Goal: Task Accomplishment & Management: Manage account settings

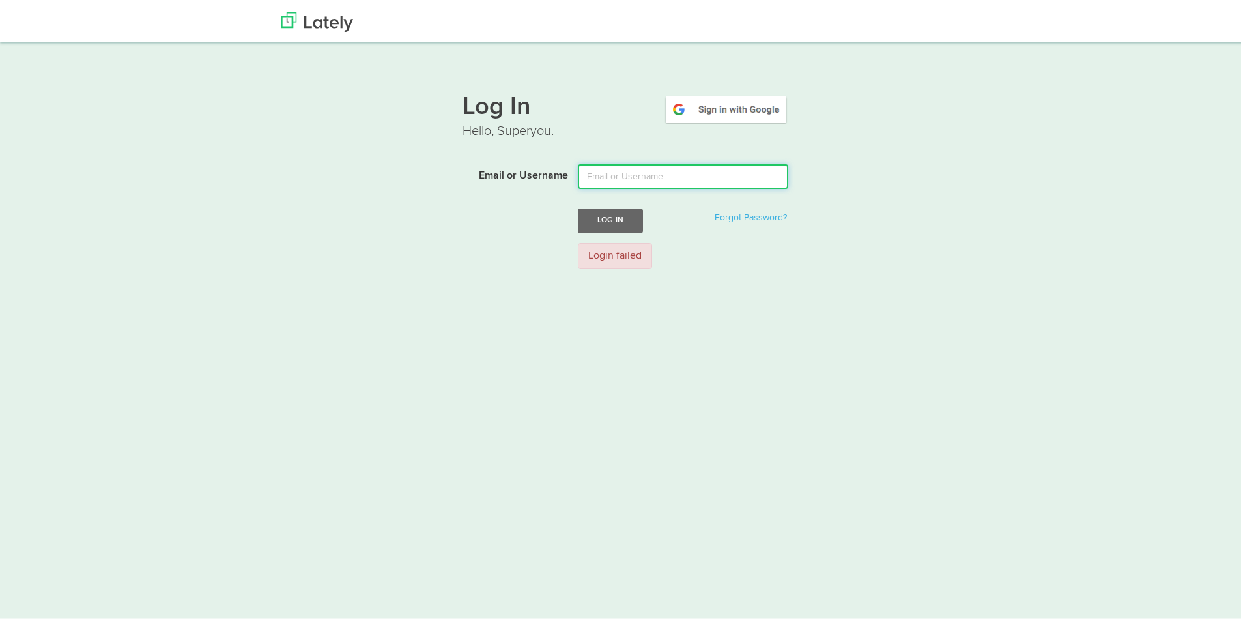
click at [629, 176] on input "Email or Username" at bounding box center [683, 174] width 210 height 25
click at [583, 248] on div "Login failed" at bounding box center [615, 253] width 74 height 27
